Goal: Use online tool/utility: Utilize a website feature to perform a specific function

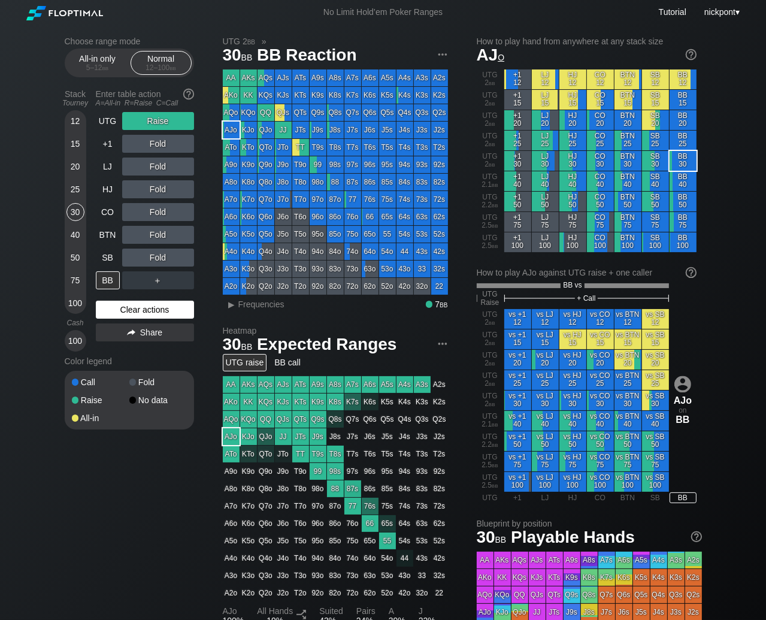
click at [140, 304] on div "Clear actions" at bounding box center [145, 310] width 98 height 18
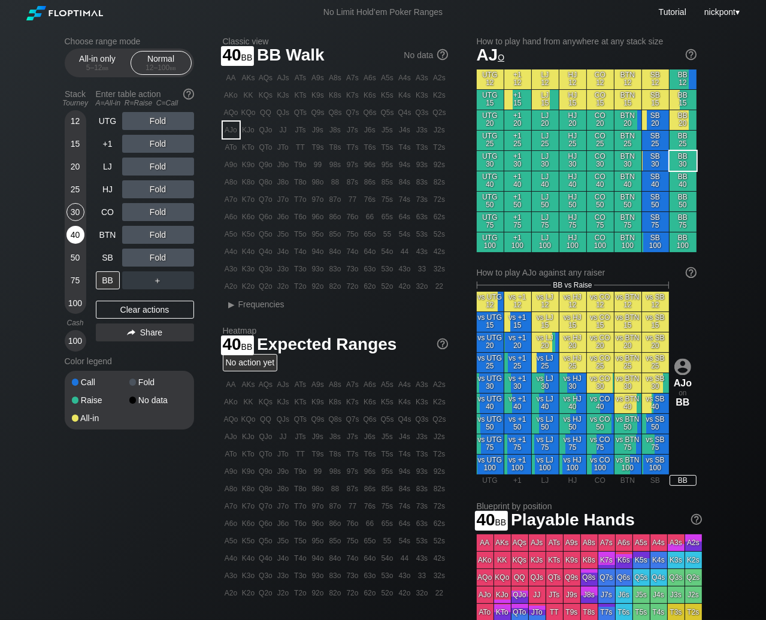
click at [74, 235] on div "40" at bounding box center [76, 235] width 18 height 18
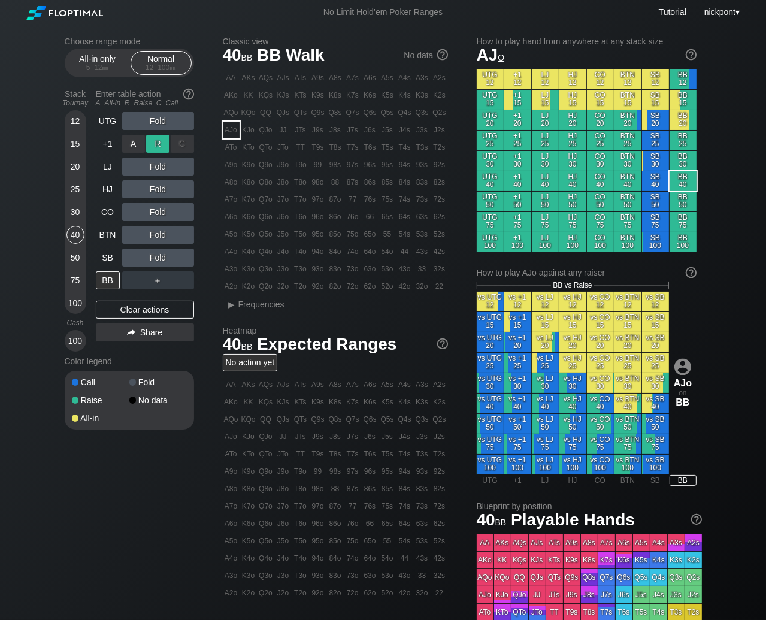
click at [165, 142] on div "R ✕" at bounding box center [157, 144] width 23 height 18
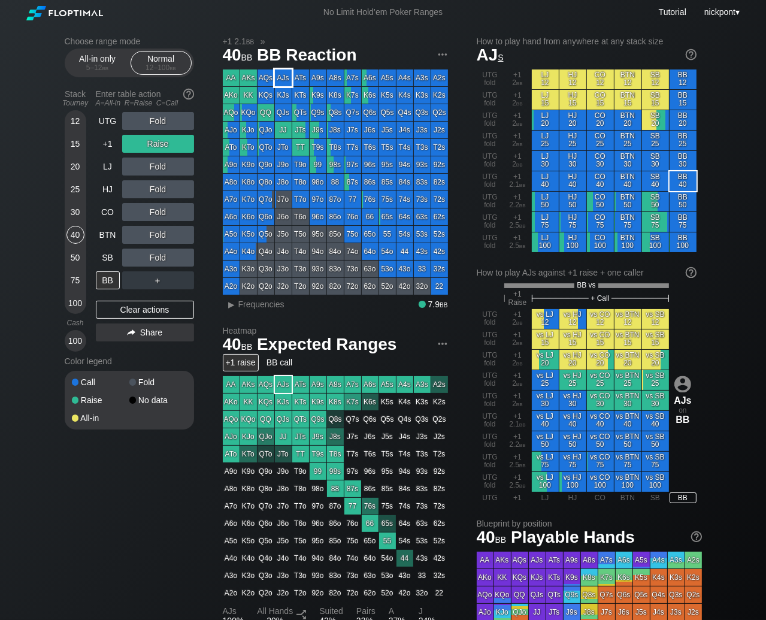
click at [280, 77] on div "AJs" at bounding box center [283, 78] width 17 height 17
click at [154, 209] on div "R ✕" at bounding box center [157, 212] width 23 height 18
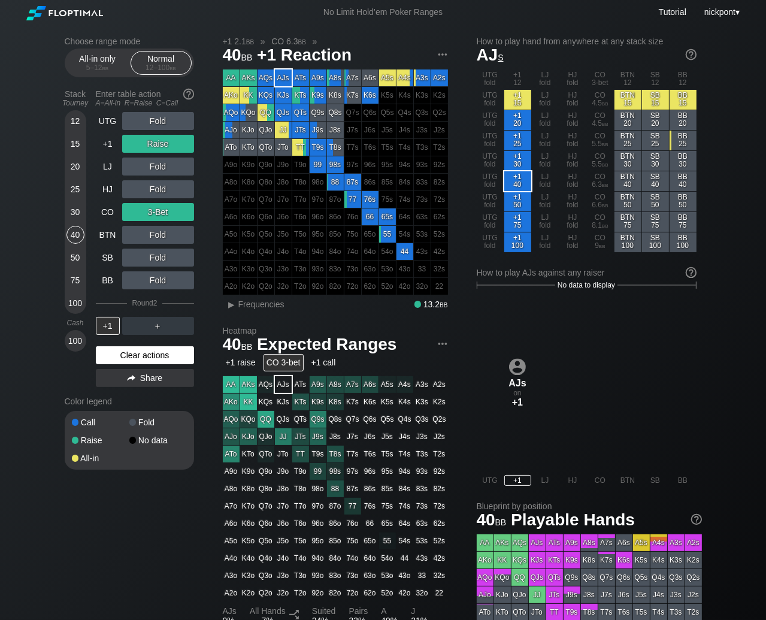
click at [155, 354] on div "Clear actions" at bounding box center [145, 355] width 98 height 18
